Goal: Check status: Check status

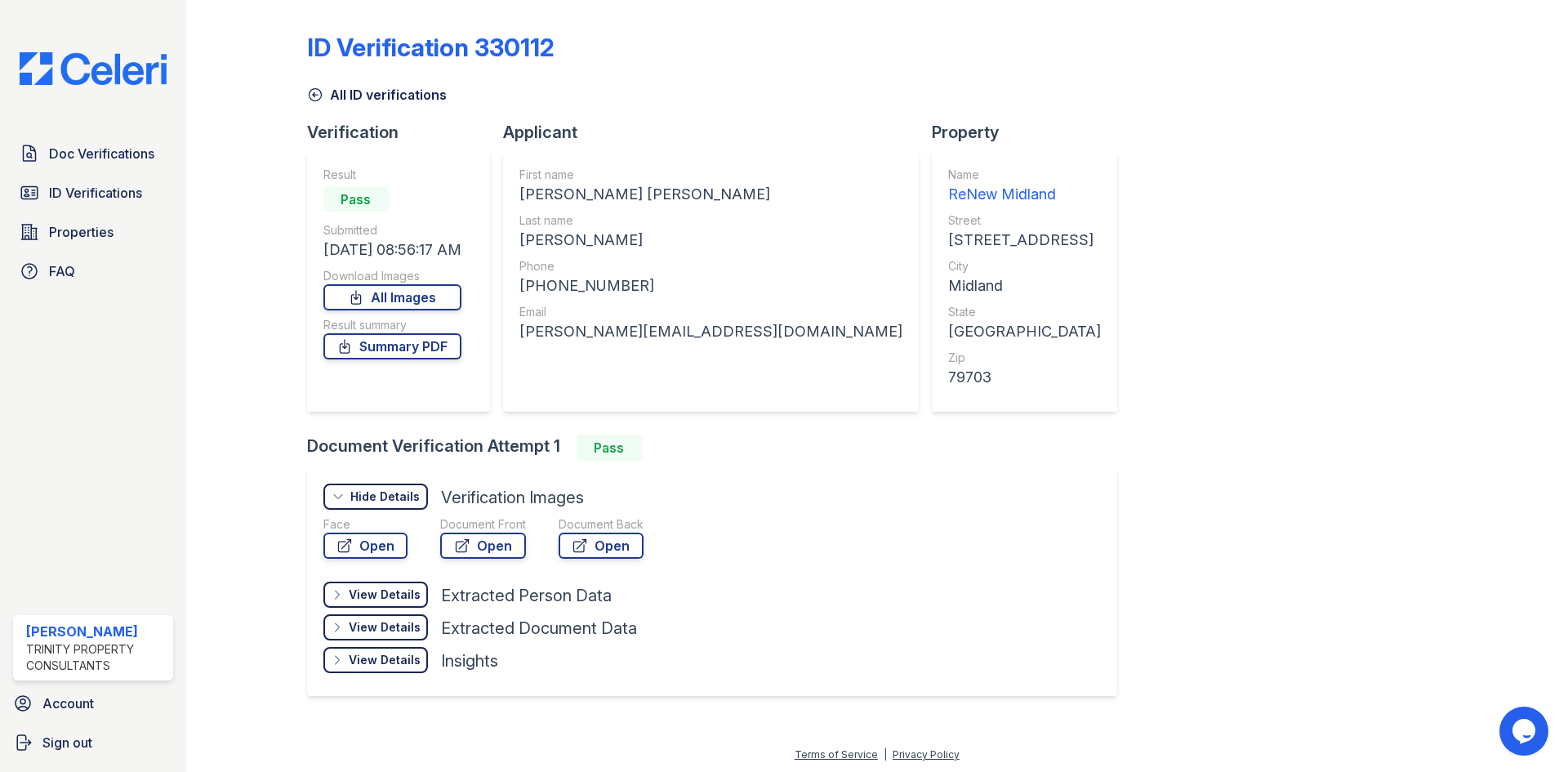
click at [311, 97] on icon at bounding box center [315, 94] width 17 height 17
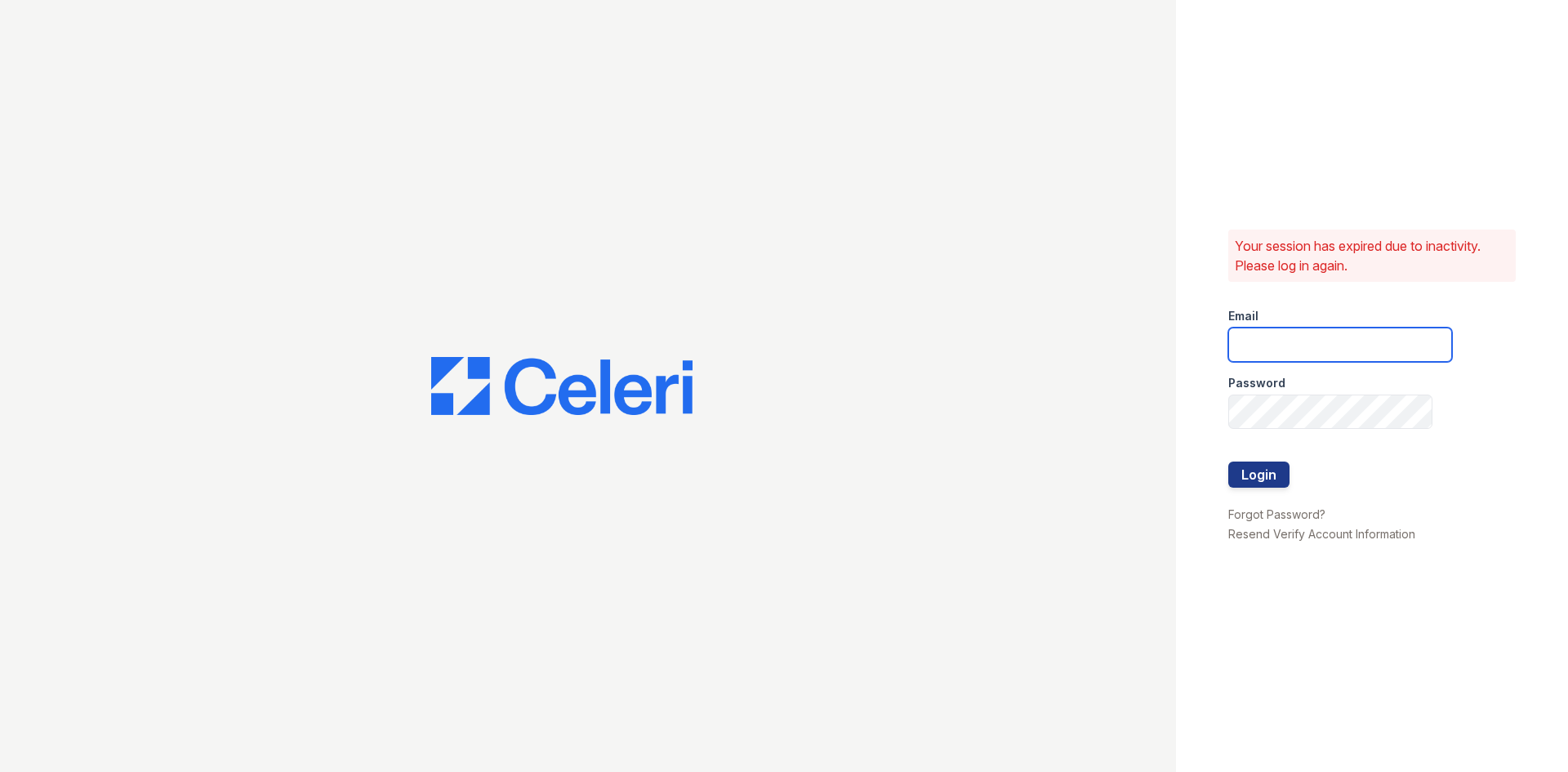
type input "[PERSON_NAME][EMAIL_ADDRESS][DOMAIN_NAME]"
click at [1242, 482] on button "Login" at bounding box center [1259, 474] width 62 height 26
